Goal: Find specific page/section: Find specific page/section

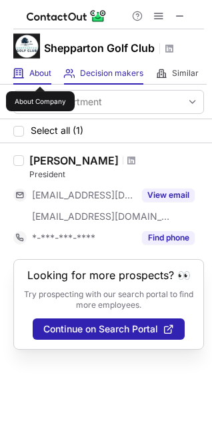
click at [40, 75] on span "About" at bounding box center [40, 73] width 22 height 11
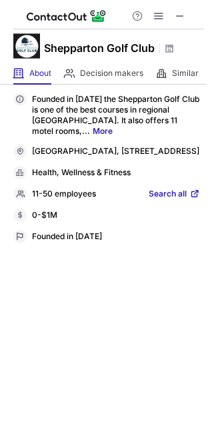
click at [157, 200] on span "Search all" at bounding box center [167, 194] width 38 height 12
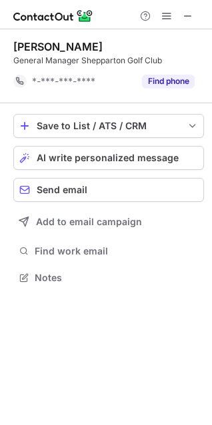
scroll to position [268, 212]
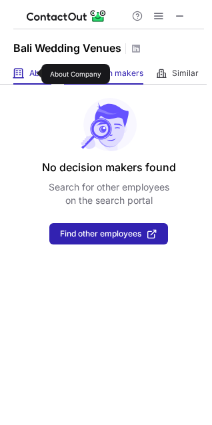
click at [33, 74] on span "About" at bounding box center [40, 73] width 22 height 11
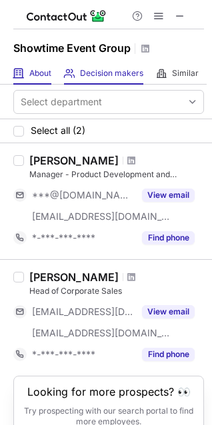
click at [29, 66] on div "About About Company" at bounding box center [32, 74] width 38 height 22
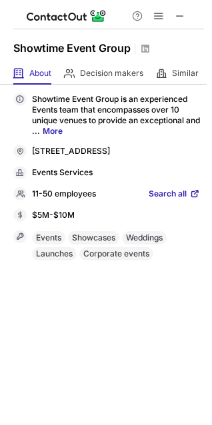
click at [173, 200] on span "Search all" at bounding box center [167, 194] width 38 height 12
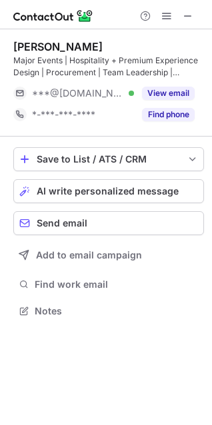
scroll to position [301, 212]
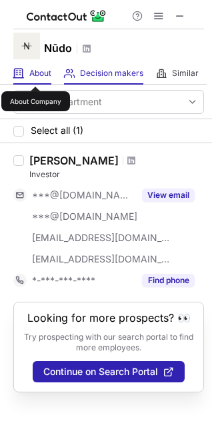
click at [40, 68] on span "About" at bounding box center [40, 73] width 22 height 11
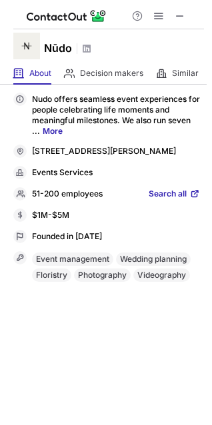
click at [165, 200] on span "Search all" at bounding box center [167, 194] width 38 height 12
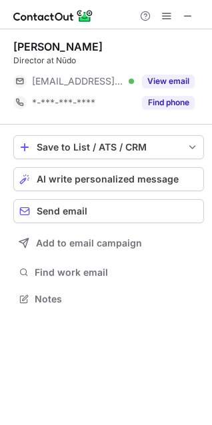
scroll to position [289, 212]
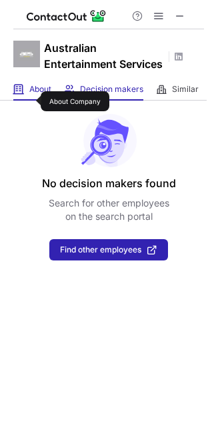
click at [32, 94] on span "About" at bounding box center [40, 89] width 22 height 11
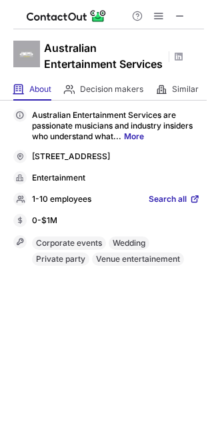
click at [167, 206] on span "Search all" at bounding box center [167, 200] width 38 height 12
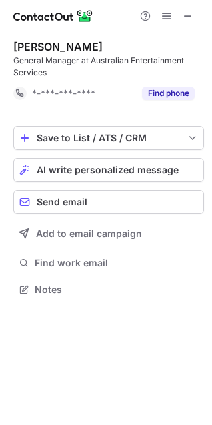
scroll to position [280, 212]
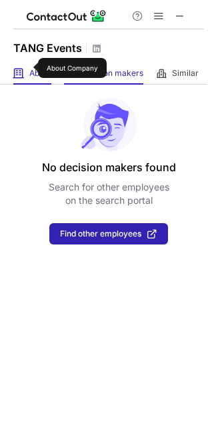
click at [29, 68] on span "About" at bounding box center [40, 73] width 22 height 11
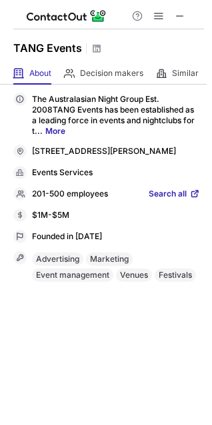
click at [177, 200] on span "Search all" at bounding box center [167, 194] width 38 height 12
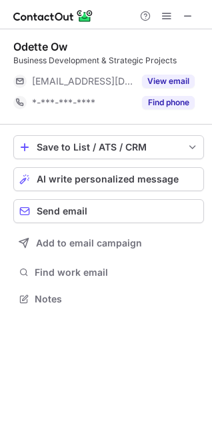
scroll to position [289, 212]
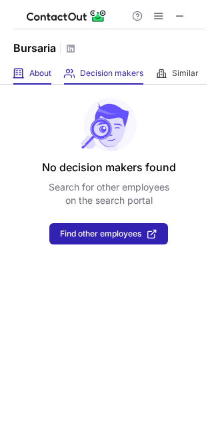
click at [25, 72] on div "About About Company" at bounding box center [32, 74] width 38 height 22
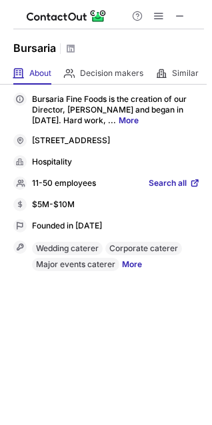
click at [172, 190] on span "Search all" at bounding box center [167, 184] width 38 height 12
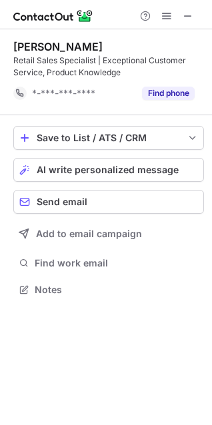
scroll to position [280, 212]
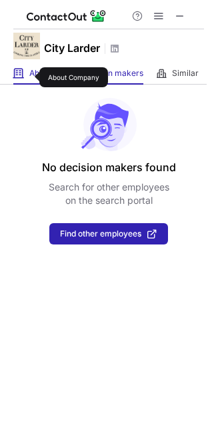
click at [31, 77] on span "About" at bounding box center [40, 73] width 22 height 11
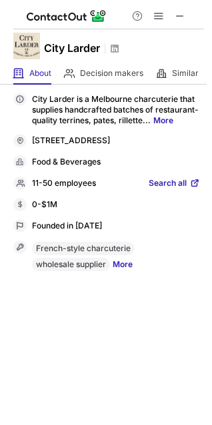
click at [160, 190] on span "Search all" at bounding box center [167, 184] width 38 height 12
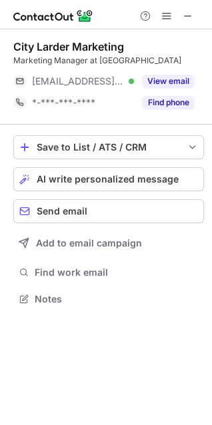
scroll to position [289, 212]
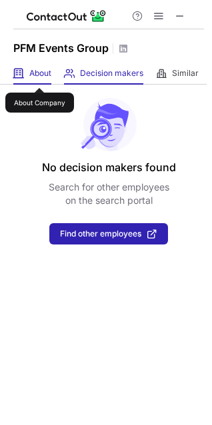
click at [39, 76] on span "About" at bounding box center [40, 73] width 22 height 11
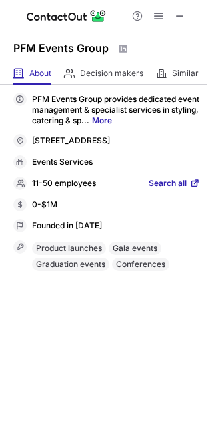
click at [158, 182] on span "Search all" at bounding box center [167, 184] width 38 height 12
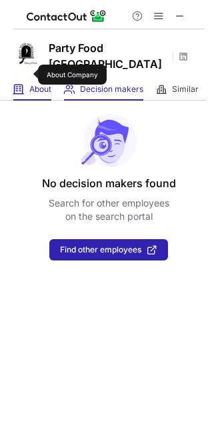
click at [29, 84] on span "About" at bounding box center [40, 89] width 22 height 11
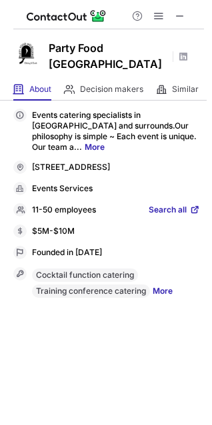
click at [168, 204] on span "Search all" at bounding box center [167, 210] width 38 height 12
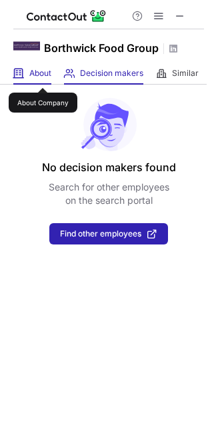
click at [43, 76] on span "About" at bounding box center [40, 73] width 22 height 11
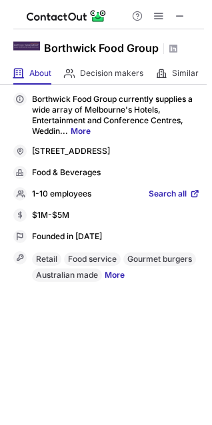
click at [180, 200] on span "Search all" at bounding box center [167, 194] width 38 height 12
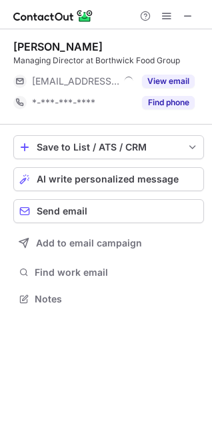
scroll to position [289, 212]
click at [188, 19] on span at bounding box center [187, 16] width 11 height 11
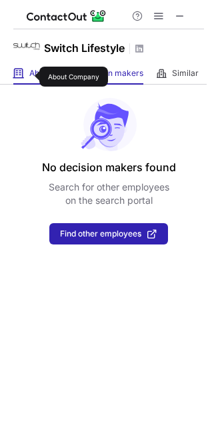
click at [31, 77] on span "About" at bounding box center [40, 73] width 22 height 11
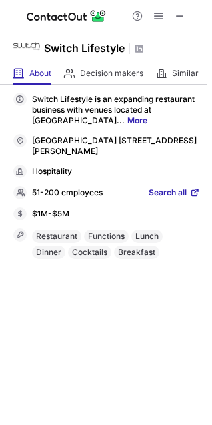
click at [166, 189] on span "Search all" at bounding box center [167, 193] width 38 height 12
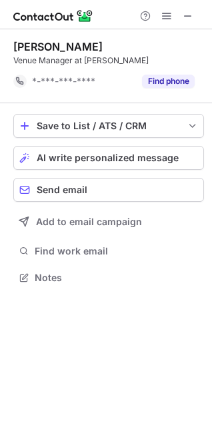
scroll to position [268, 212]
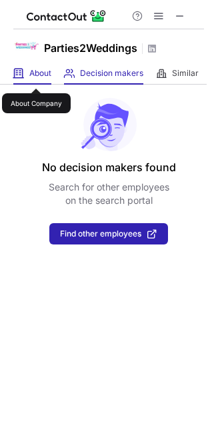
click at [36, 77] on span "About" at bounding box center [40, 73] width 22 height 11
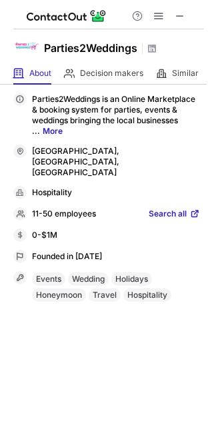
click at [156, 208] on span "Search all" at bounding box center [167, 214] width 38 height 12
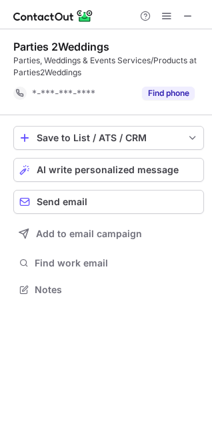
scroll to position [280, 212]
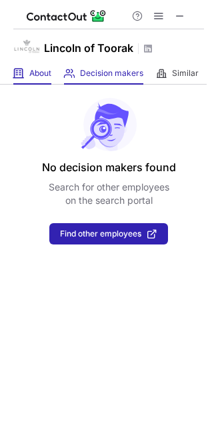
click at [35, 75] on span "About" at bounding box center [40, 73] width 22 height 11
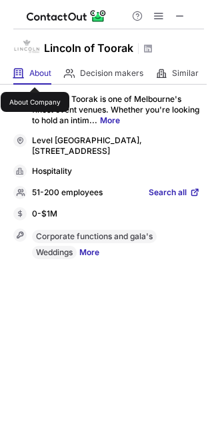
click at [173, 187] on span "Search all" at bounding box center [167, 193] width 38 height 12
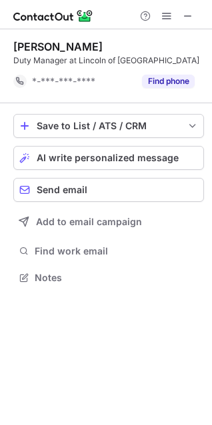
scroll to position [268, 212]
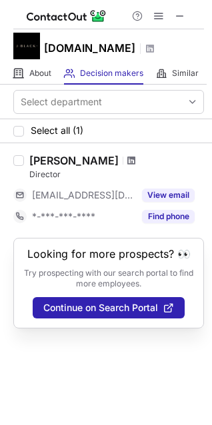
click at [127, 161] on span at bounding box center [131, 160] width 8 height 11
click at [41, 81] on div "About About Company" at bounding box center [32, 74] width 38 height 22
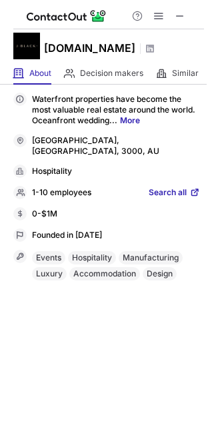
click at [178, 187] on span "Search all" at bounding box center [167, 193] width 38 height 12
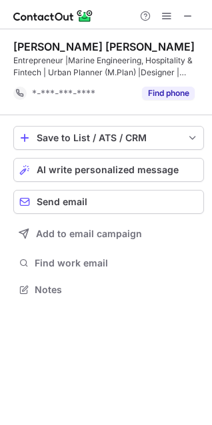
scroll to position [280, 212]
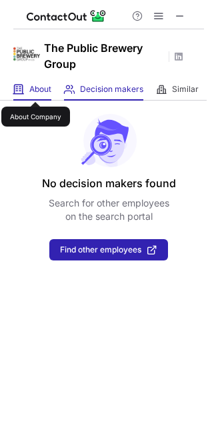
click at [35, 90] on span "About" at bounding box center [40, 89] width 22 height 11
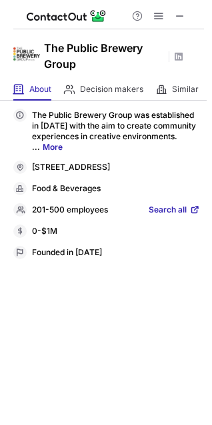
click at [156, 216] on span "Search all" at bounding box center [167, 210] width 38 height 12
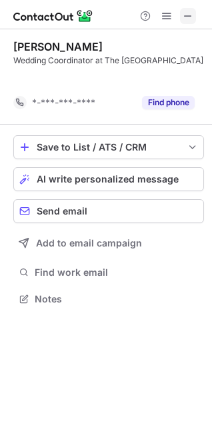
scroll to position [268, 212]
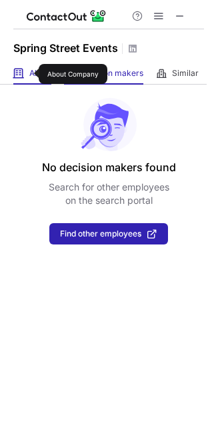
click at [30, 74] on span "About" at bounding box center [40, 73] width 22 height 11
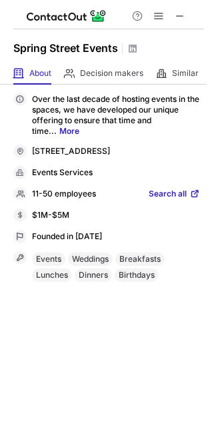
click at [158, 200] on span "Search all" at bounding box center [167, 194] width 38 height 12
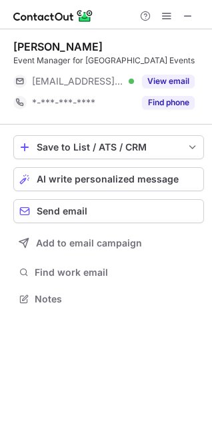
scroll to position [289, 212]
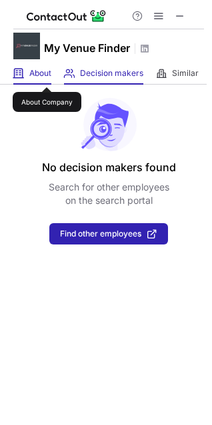
click at [42, 73] on span "About" at bounding box center [40, 73] width 22 height 11
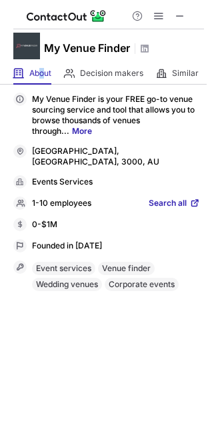
click at [160, 198] on span "Search all" at bounding box center [167, 204] width 38 height 12
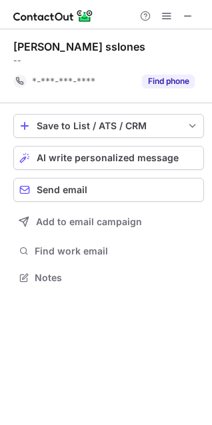
scroll to position [268, 212]
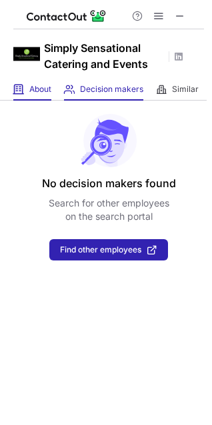
click at [30, 94] on span "About" at bounding box center [40, 89] width 22 height 11
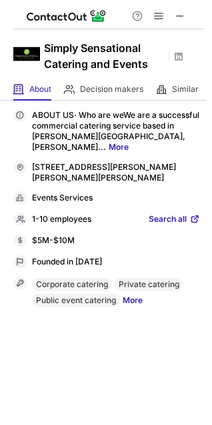
click at [178, 214] on span "Search all" at bounding box center [167, 220] width 38 height 12
click at [182, 214] on span "Search all" at bounding box center [167, 220] width 38 height 12
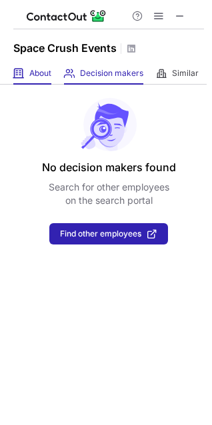
click at [19, 77] on span at bounding box center [18, 73] width 11 height 11
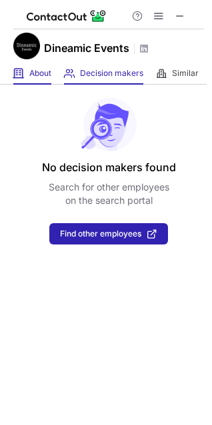
click at [43, 79] on div "About About Company" at bounding box center [32, 74] width 38 height 22
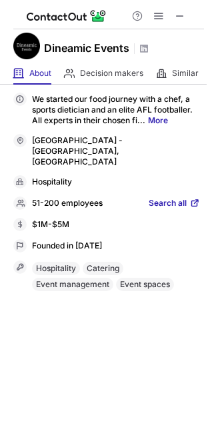
click at [169, 198] on span "Search all" at bounding box center [167, 204] width 38 height 12
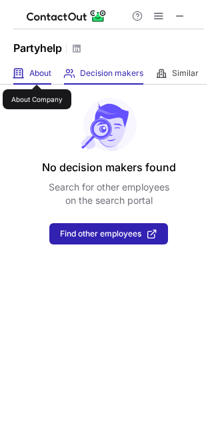
click at [37, 73] on span "About" at bounding box center [40, 73] width 22 height 11
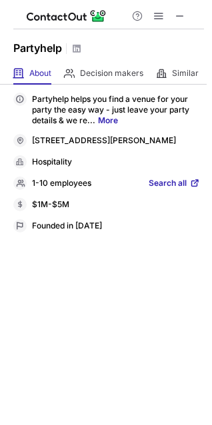
click at [168, 180] on span "Search all" at bounding box center [167, 184] width 38 height 12
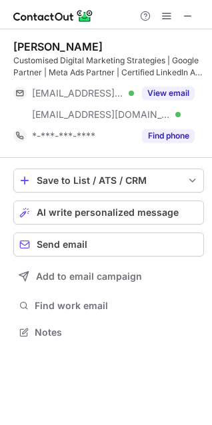
scroll to position [323, 212]
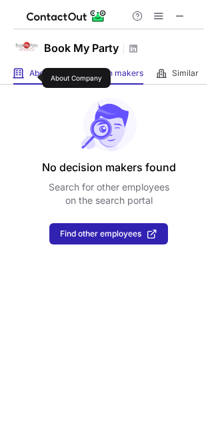
click at [33, 78] on span "About" at bounding box center [40, 73] width 22 height 11
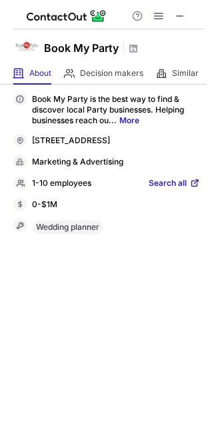
click at [169, 180] on span "Search all" at bounding box center [167, 184] width 38 height 12
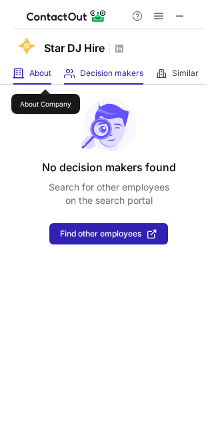
click at [45, 77] on span "About" at bounding box center [40, 73] width 22 height 11
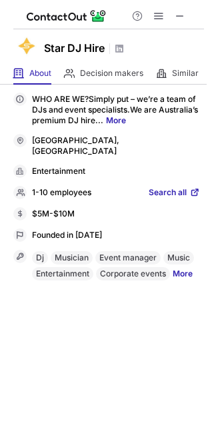
click at [156, 187] on span "Search all" at bounding box center [167, 193] width 38 height 12
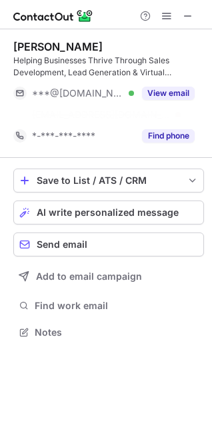
scroll to position [301, 212]
